Goal: Find specific page/section: Find specific page/section

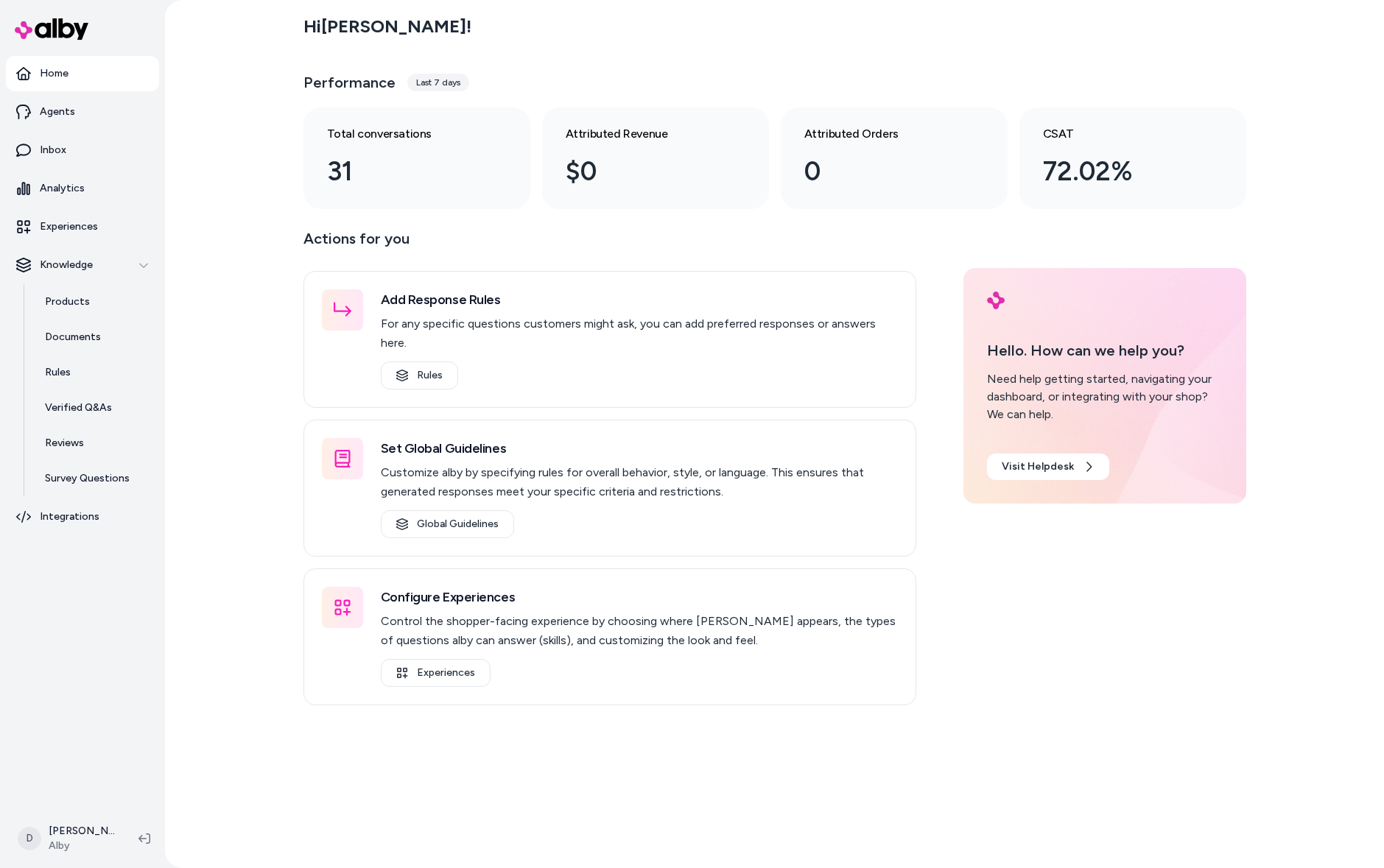
click at [265, 230] on div "Hi [PERSON_NAME] ! Performance Last 7 days Total conversations 31 Attributed Re…" at bounding box center [775, 434] width 1219 height 868
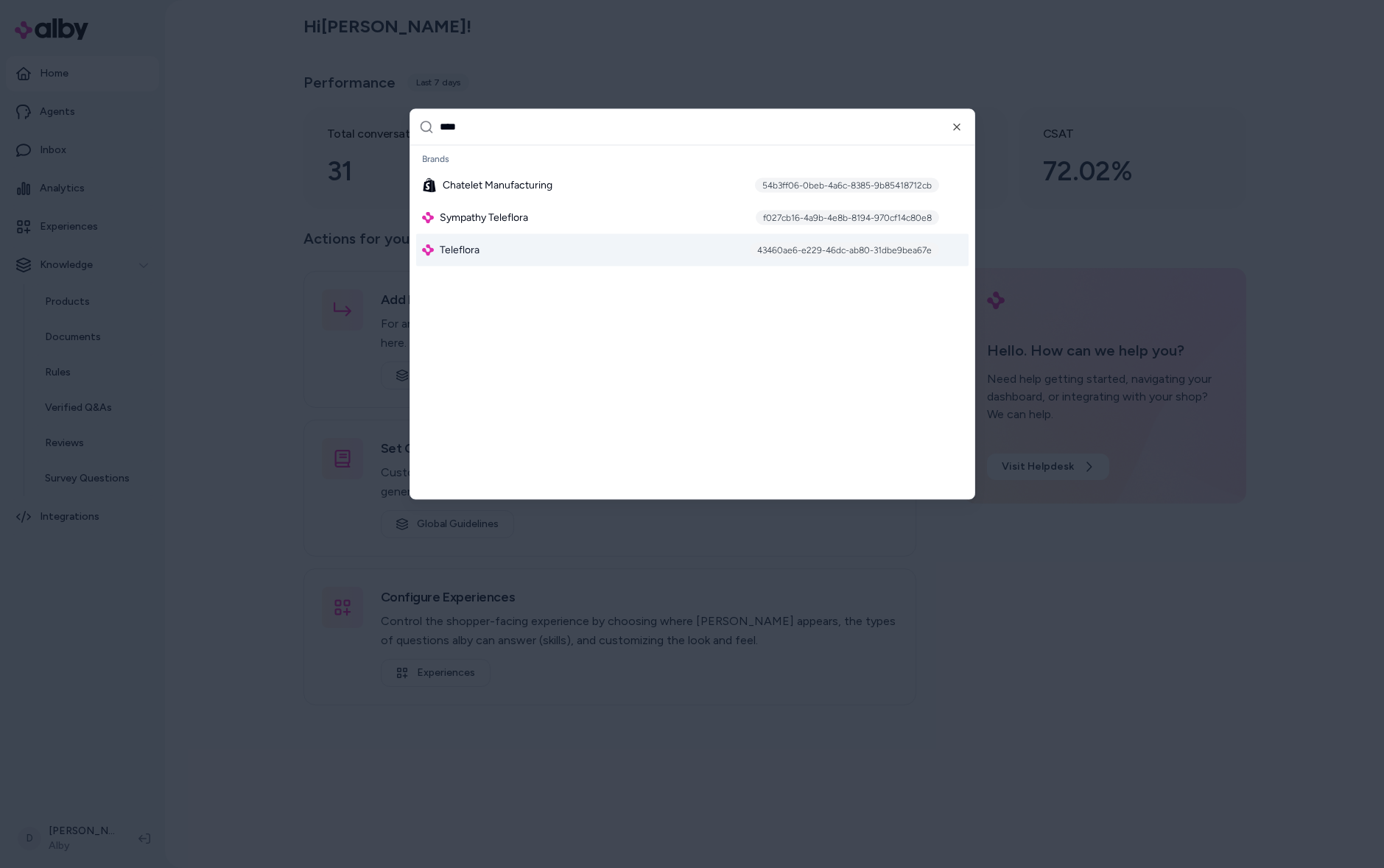
type input "****"
click at [468, 249] on span "Teleflora" at bounding box center [459, 249] width 40 height 15
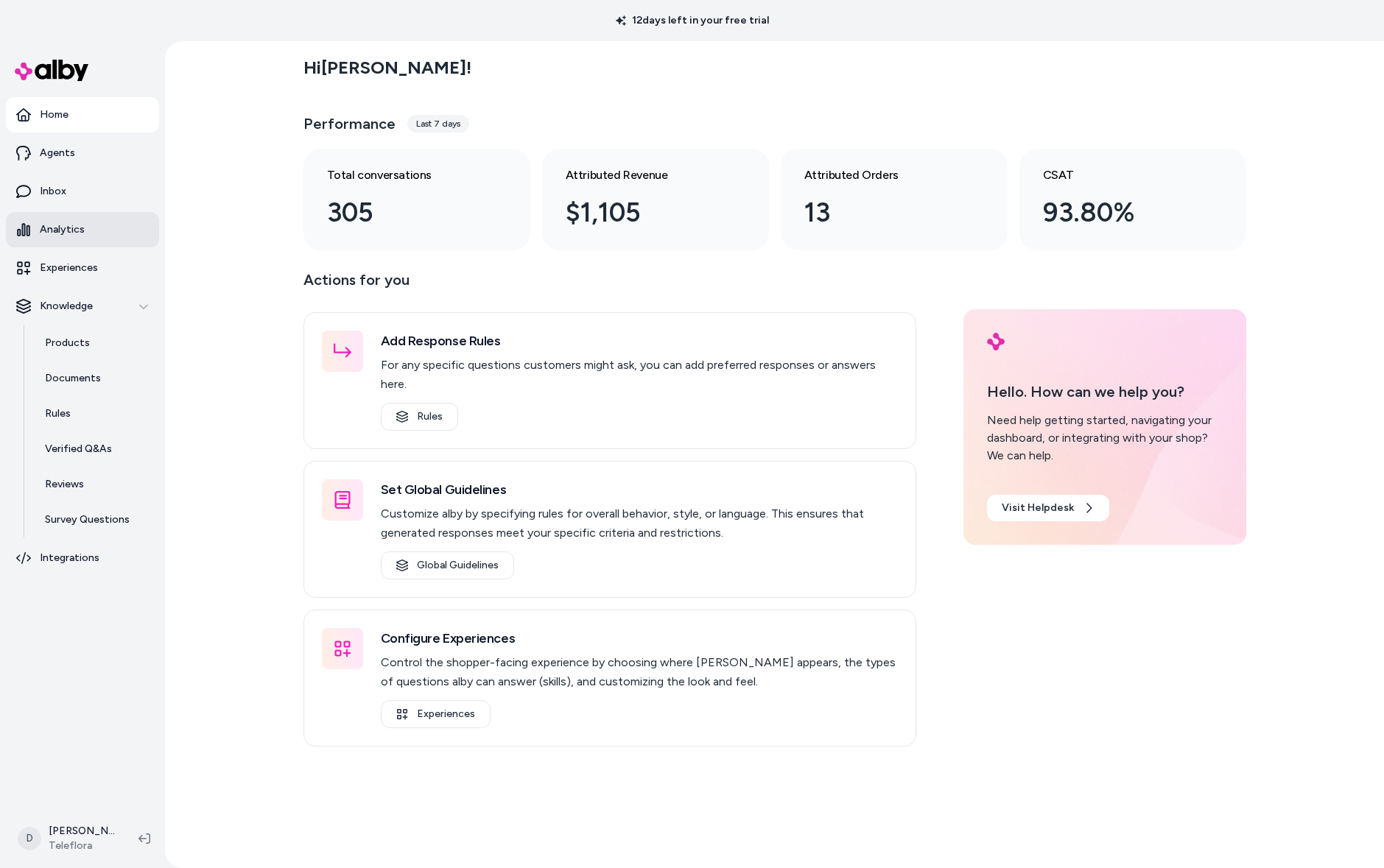
click at [96, 224] on link "Analytics" at bounding box center [83, 229] width 153 height 35
